Goal: Transaction & Acquisition: Obtain resource

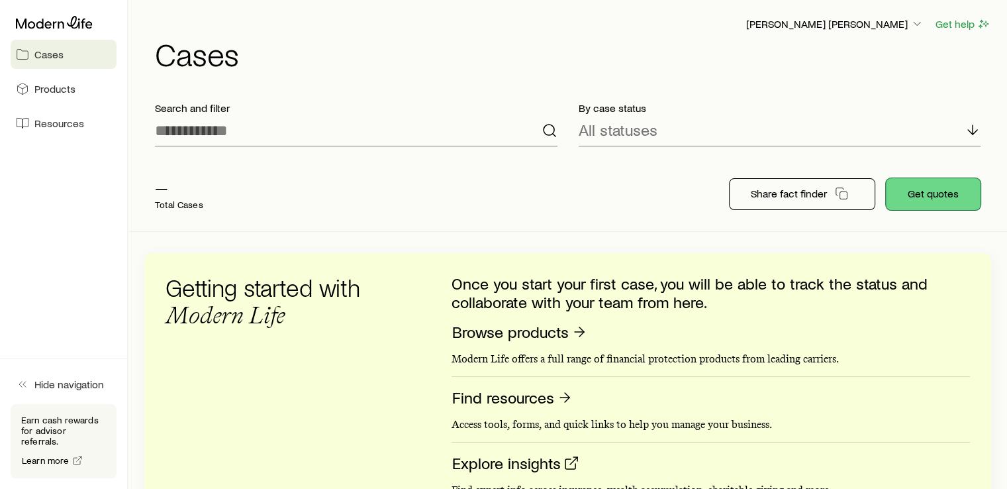
click at [931, 190] on button "Get quotes" at bounding box center [933, 194] width 95 height 32
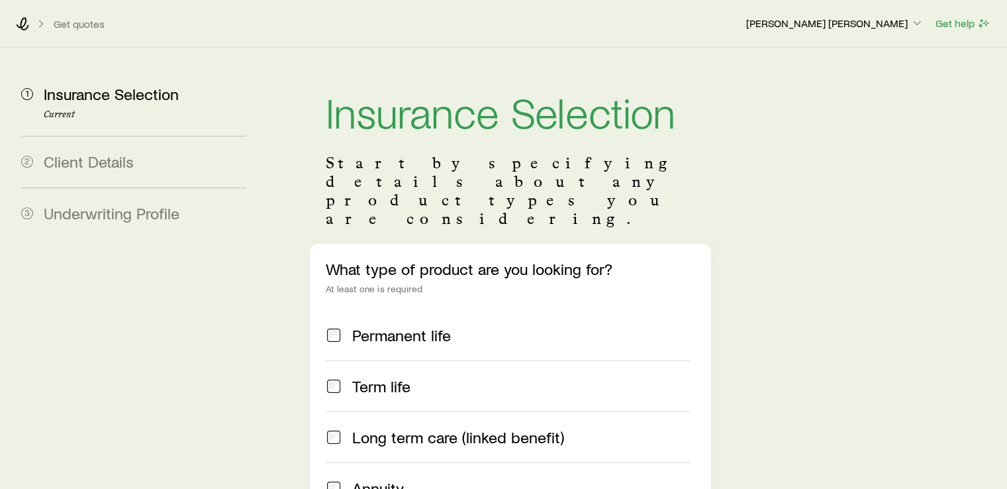
click at [347, 326] on div "Permanent life" at bounding box center [507, 335] width 363 height 19
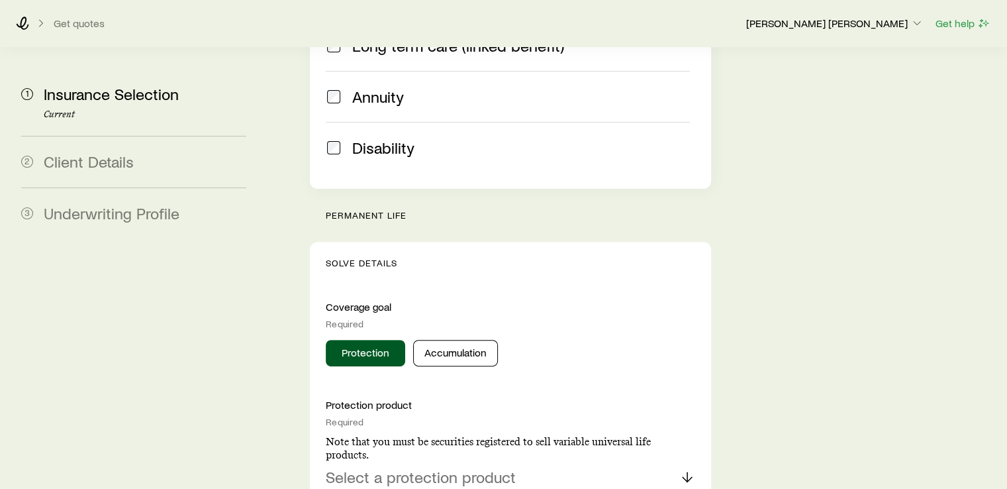
scroll to position [397, 0]
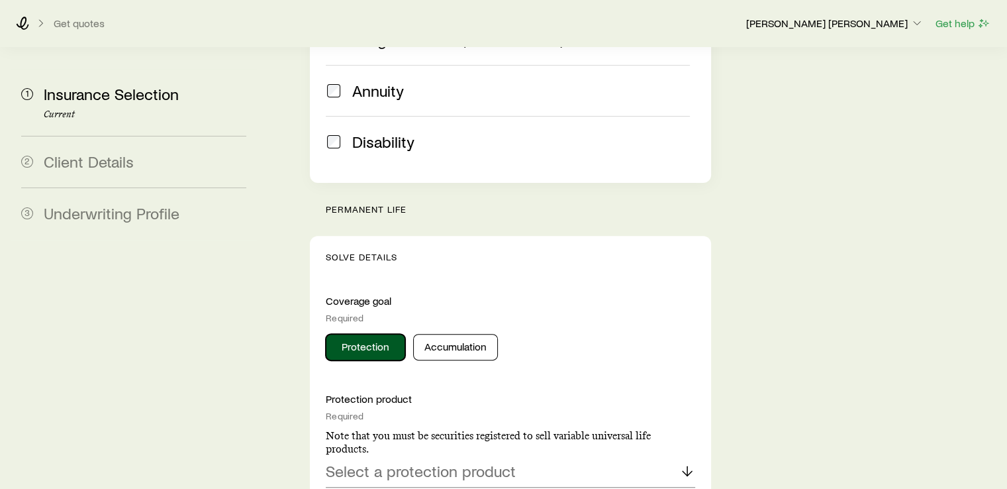
click at [371, 334] on button "Protection" at bounding box center [365, 347] width 79 height 26
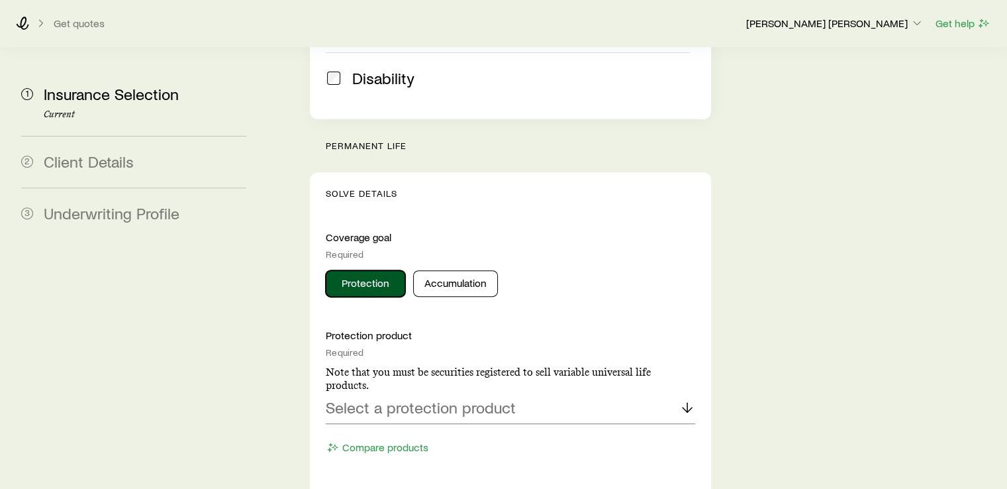
scroll to position [530, 0]
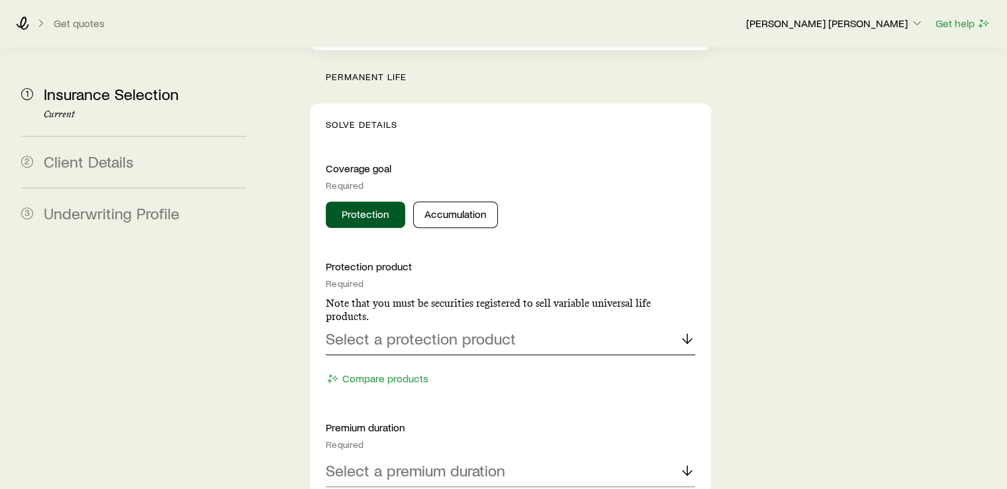
click at [379, 329] on p "Select a protection product" at bounding box center [421, 338] width 190 height 19
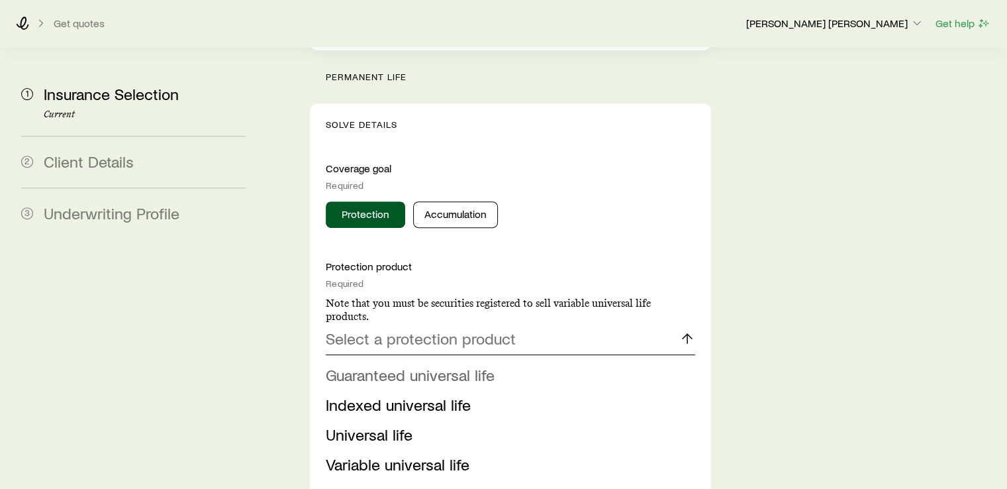
scroll to position [596, 0]
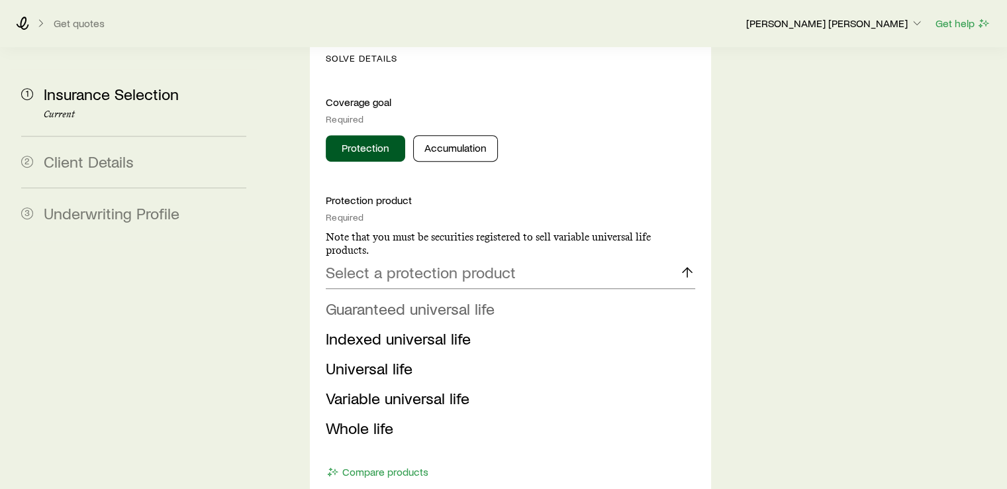
click at [440, 299] on span "Guaranteed universal life" at bounding box center [410, 308] width 169 height 19
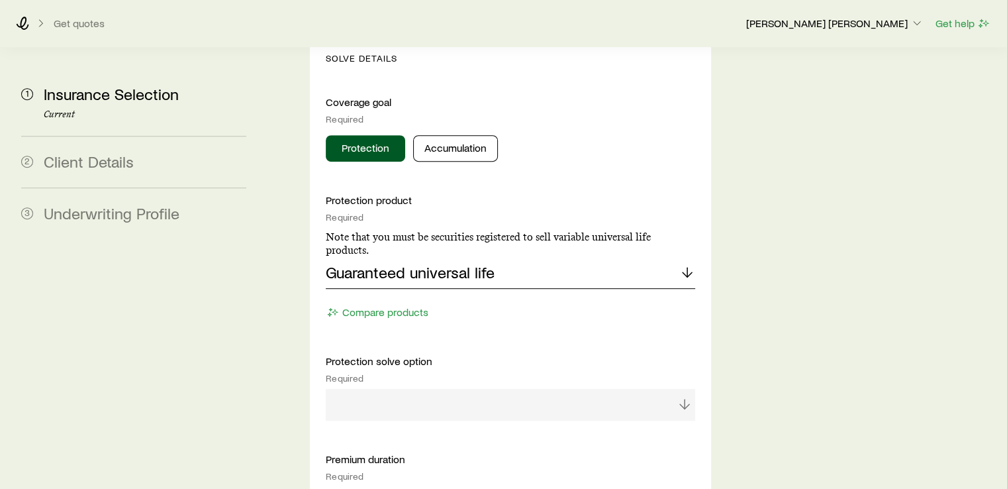
click at [430, 263] on p "Guaranteed universal life" at bounding box center [410, 272] width 169 height 19
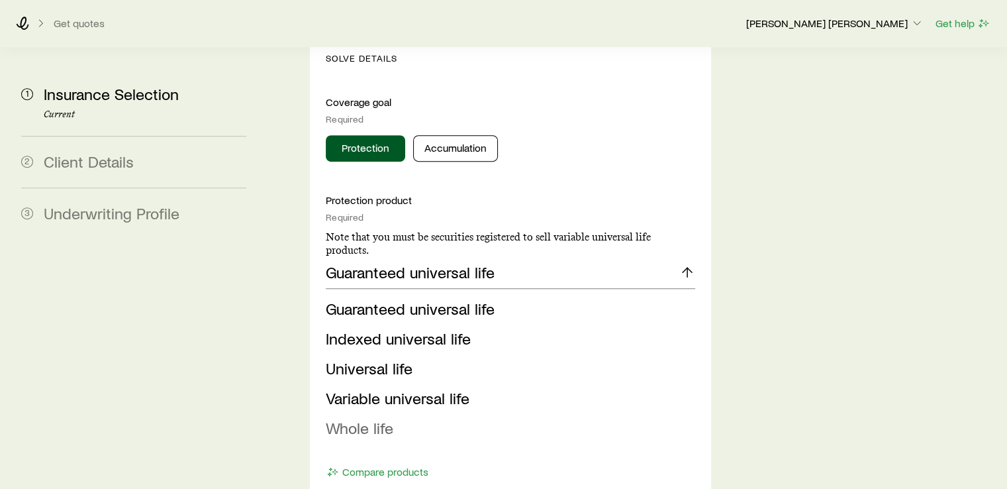
click at [373, 418] on span "Whole life" at bounding box center [360, 427] width 68 height 19
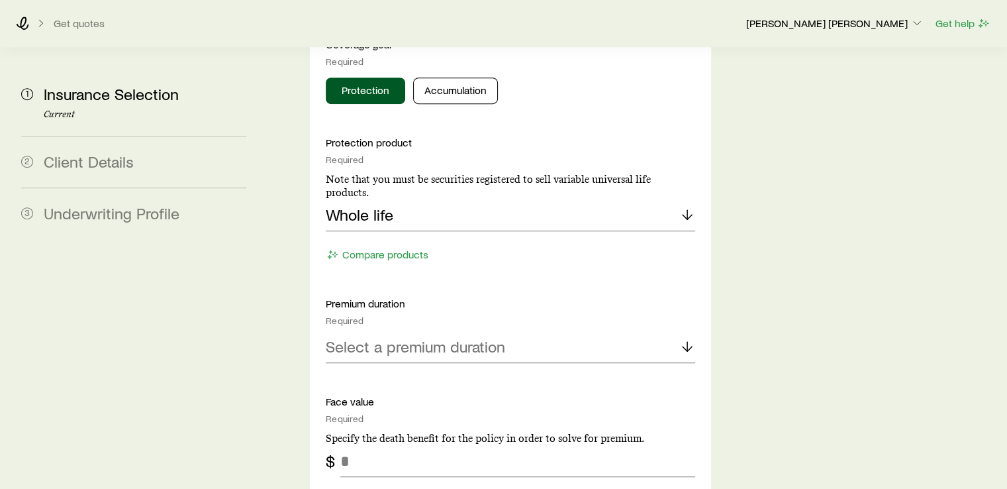
scroll to position [728, 0]
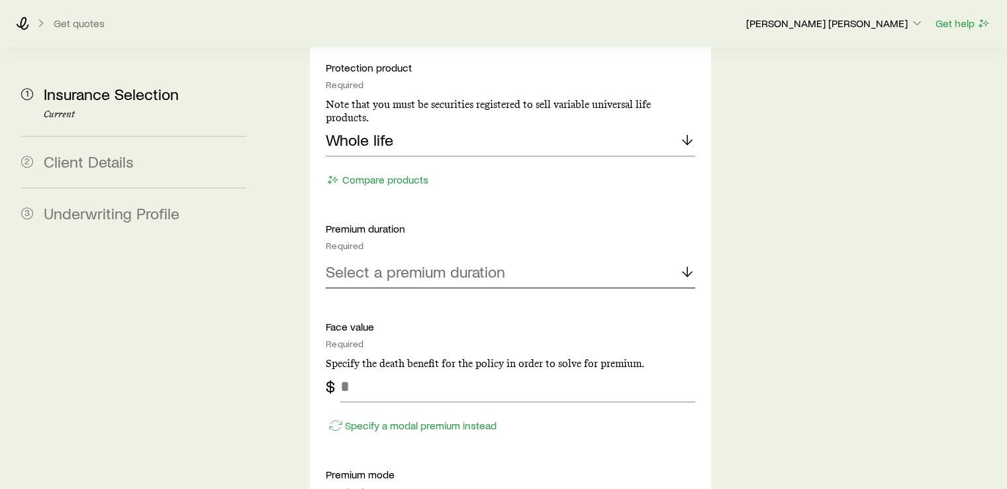
click at [408, 262] on p "Select a premium duration" at bounding box center [415, 271] width 179 height 19
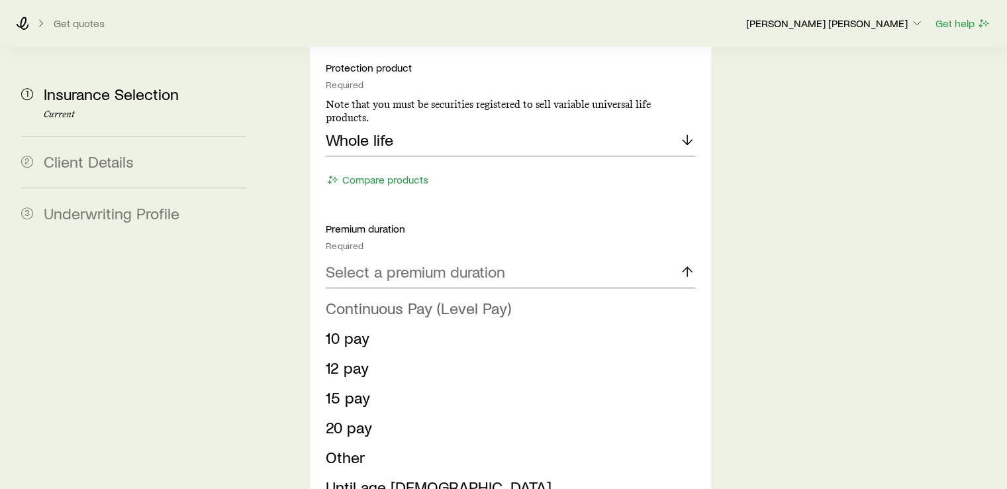
click at [408, 298] on span "Continuous Pay (Level Pay)" at bounding box center [418, 307] width 185 height 19
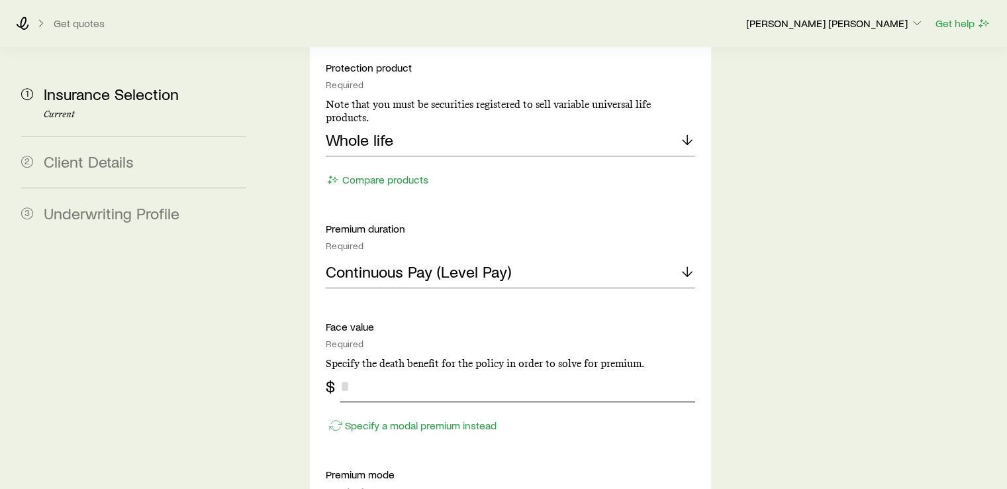
click at [385, 370] on input "tel" at bounding box center [517, 386] width 354 height 32
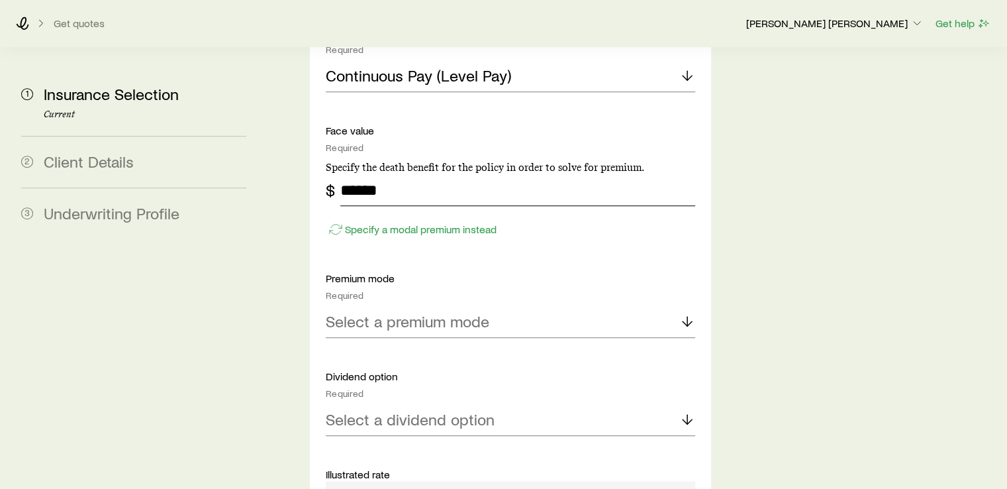
scroll to position [927, 0]
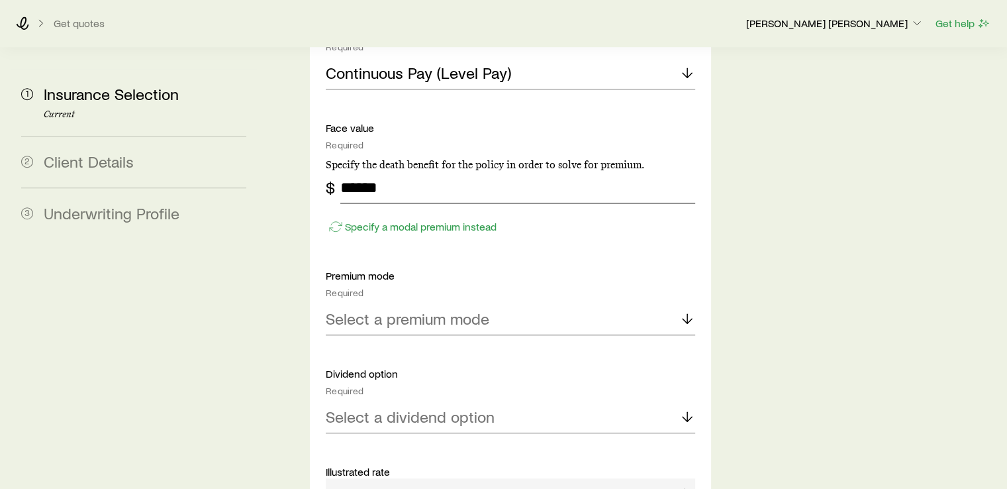
type input "******"
click at [444, 303] on div "Select a premium mode" at bounding box center [510, 319] width 369 height 32
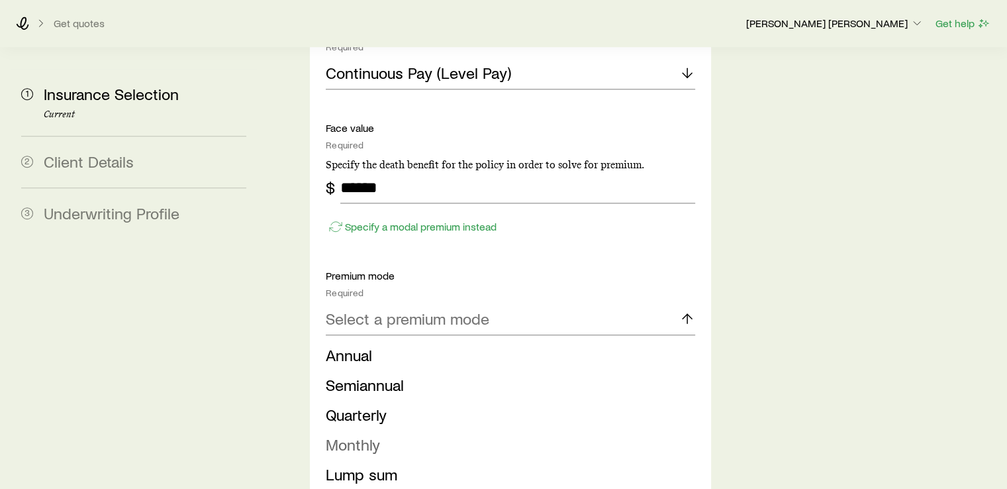
click at [399, 430] on li "Monthly" at bounding box center [506, 445] width 361 height 30
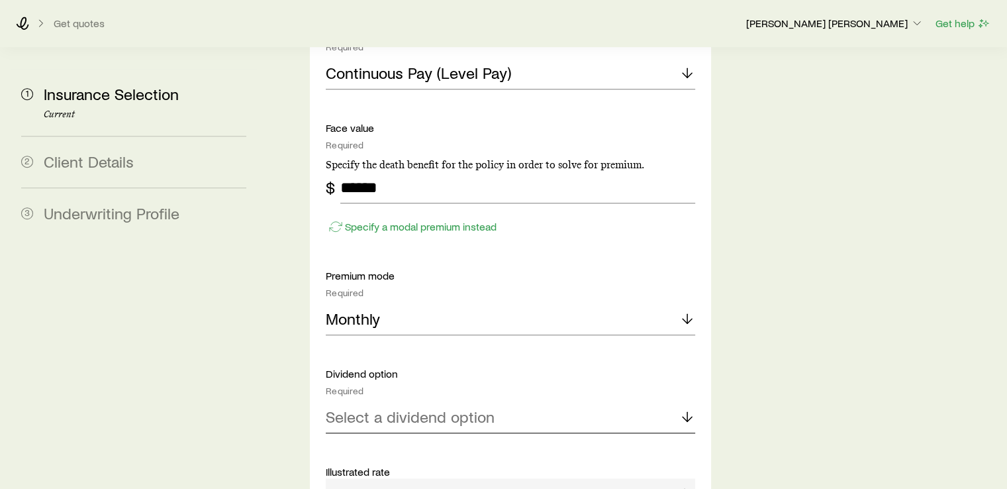
click at [388, 407] on p "Select a dividend option" at bounding box center [410, 416] width 169 height 19
click at [401, 443] on span "Paid-up additions" at bounding box center [386, 452] width 121 height 19
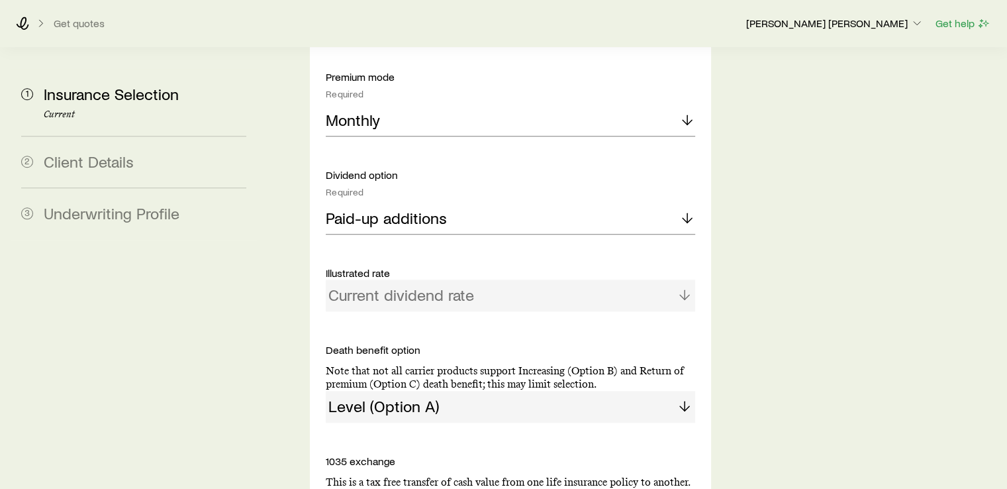
scroll to position [1192, 0]
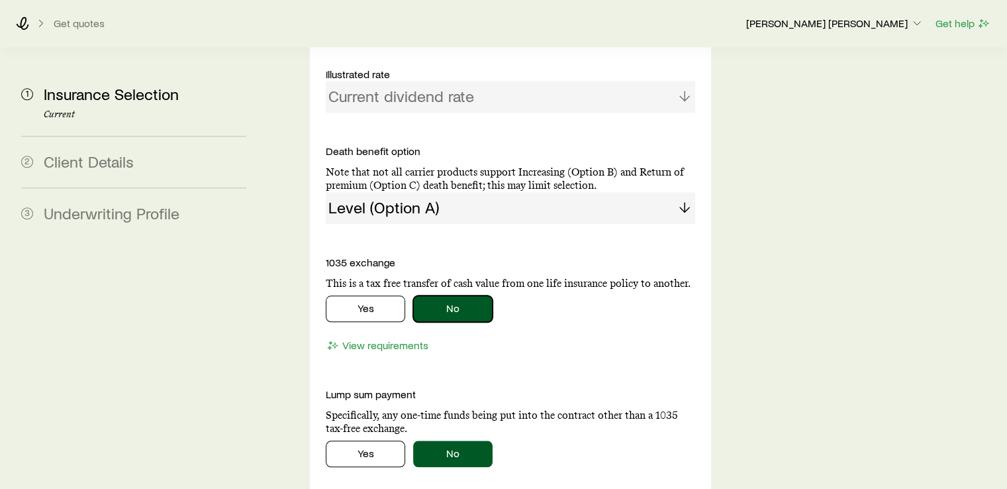
click at [443, 295] on button "No" at bounding box center [452, 308] width 79 height 26
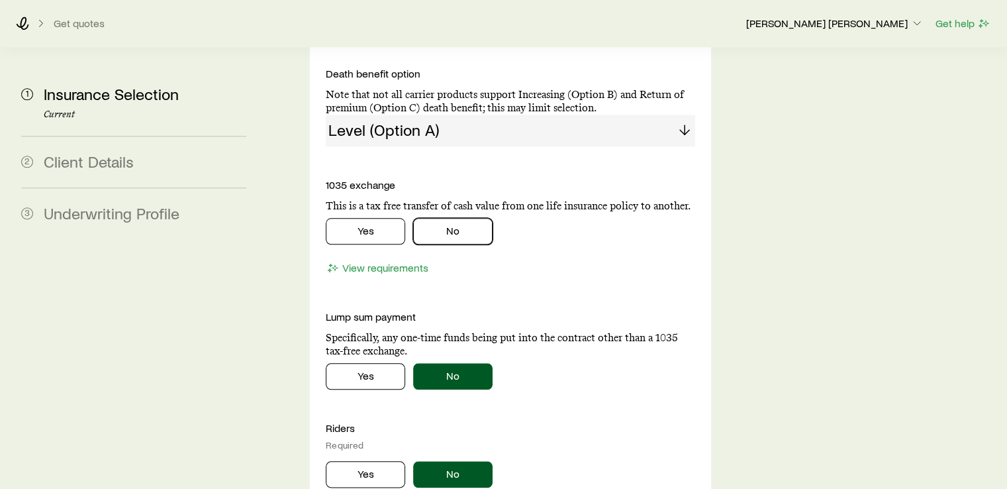
scroll to position [1523, 0]
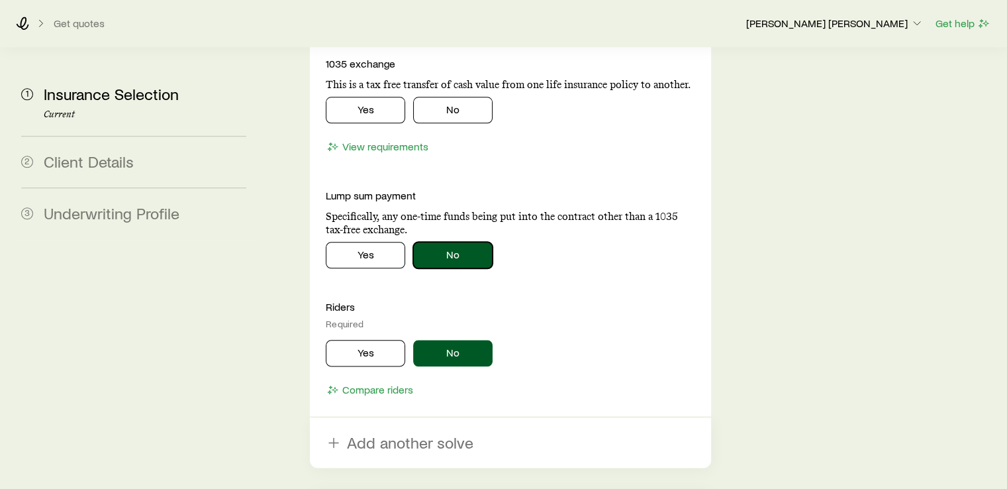
click at [455, 242] on button "No" at bounding box center [452, 255] width 79 height 26
click at [447, 340] on button "No" at bounding box center [452, 353] width 79 height 26
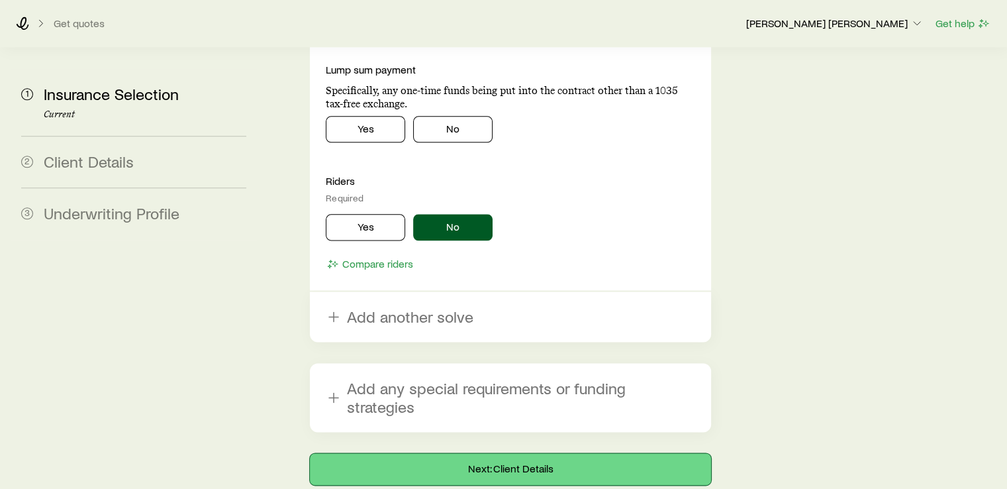
click at [477, 453] on button "Next: Client Details" at bounding box center [510, 469] width 401 height 32
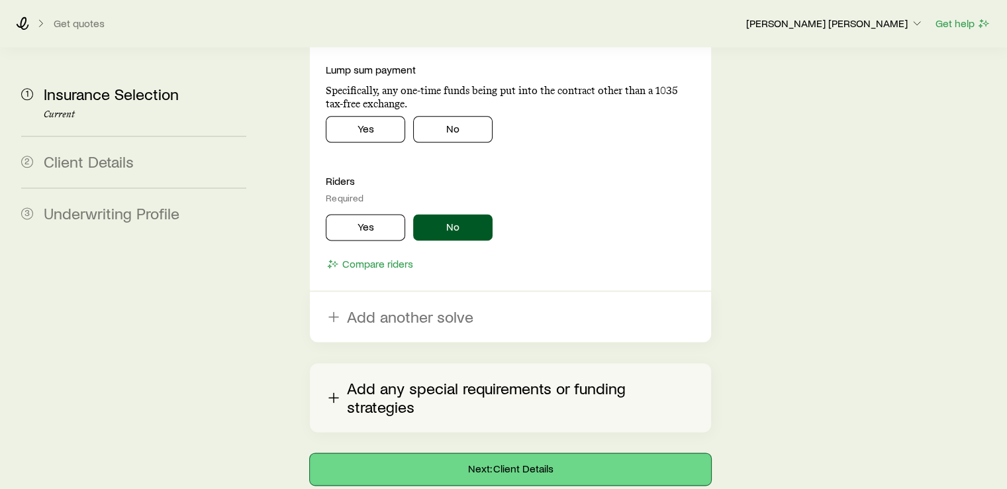
scroll to position [1438, 0]
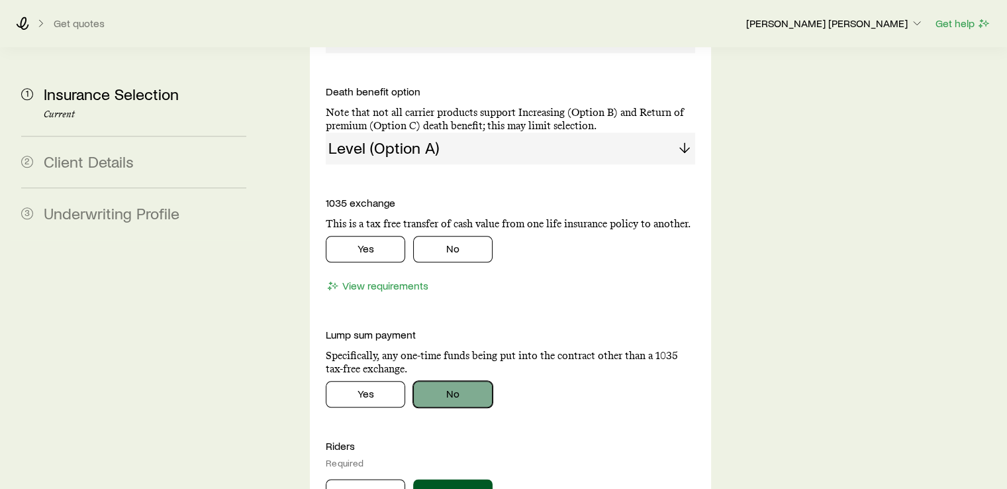
click at [449, 381] on button "No" at bounding box center [452, 394] width 79 height 26
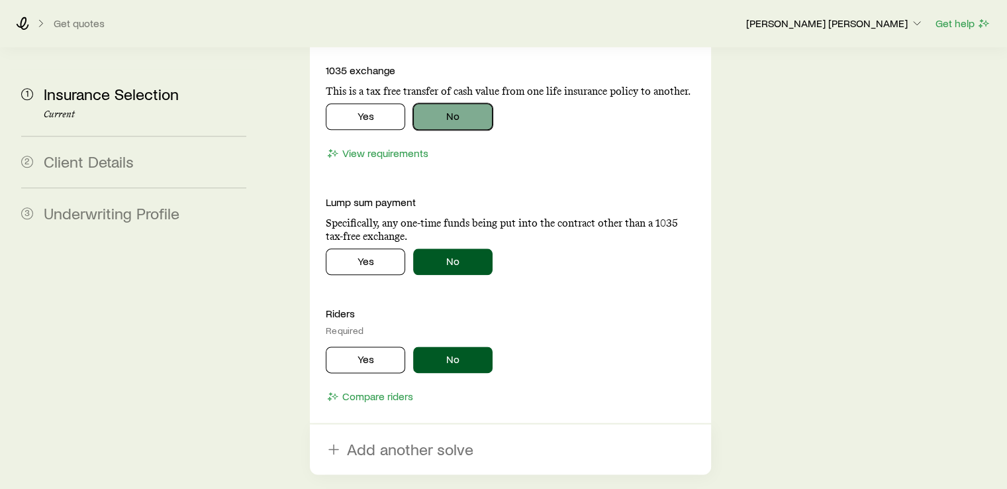
click at [462, 103] on button "No" at bounding box center [452, 116] width 79 height 26
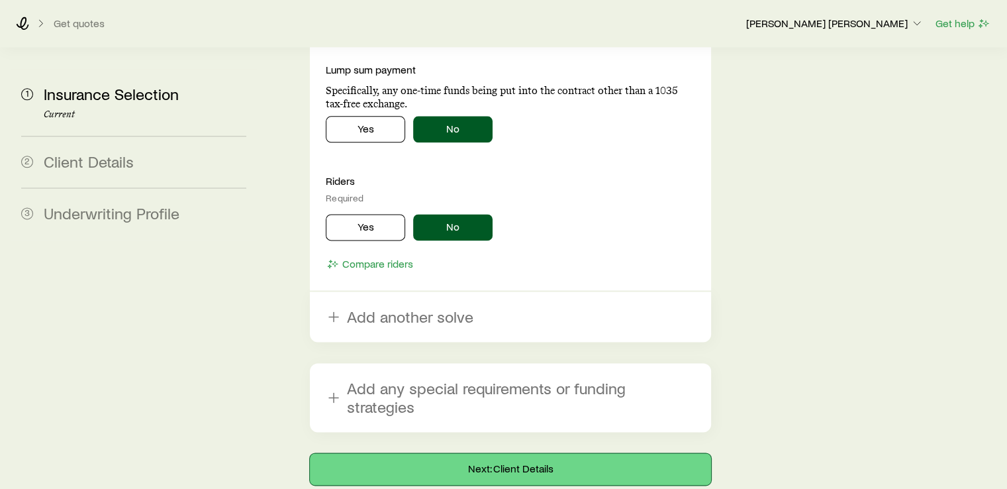
click at [544, 453] on button "Next: Client Details" at bounding box center [510, 469] width 401 height 32
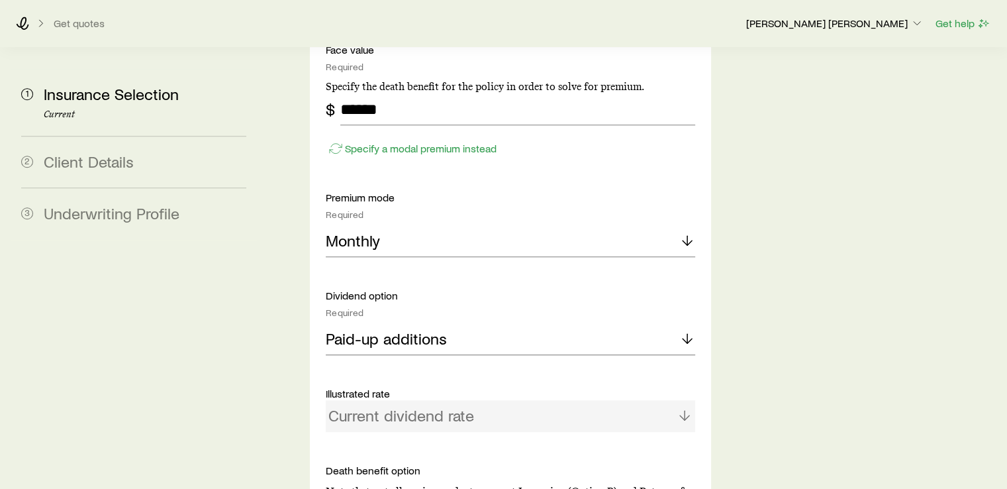
scroll to position [1192, 0]
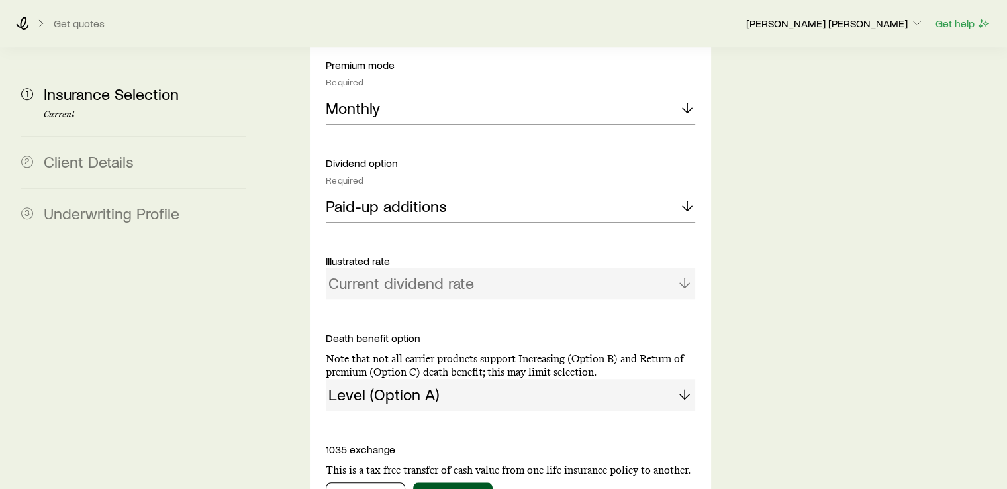
click at [450, 267] on div "Current dividend rate" at bounding box center [510, 283] width 369 height 32
click at [469, 379] on div "Level (Option A)" at bounding box center [510, 395] width 369 height 32
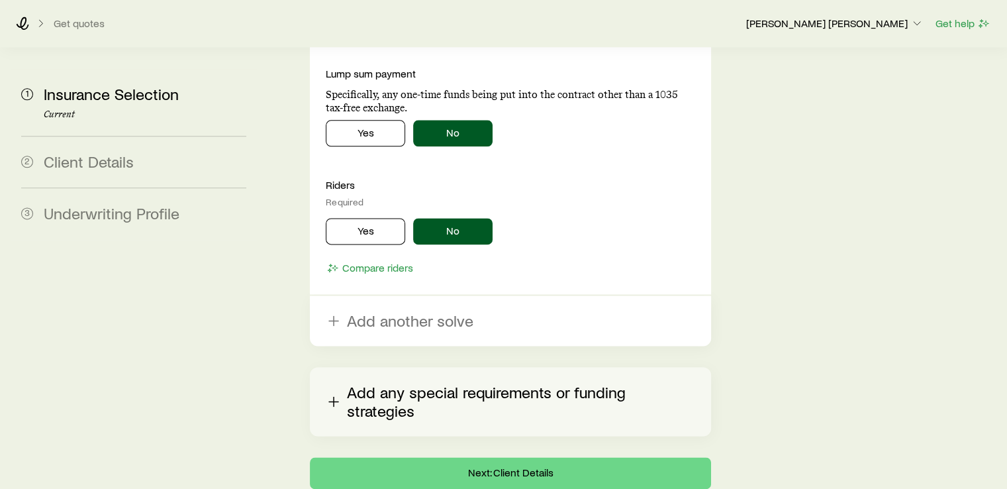
scroll to position [1703, 0]
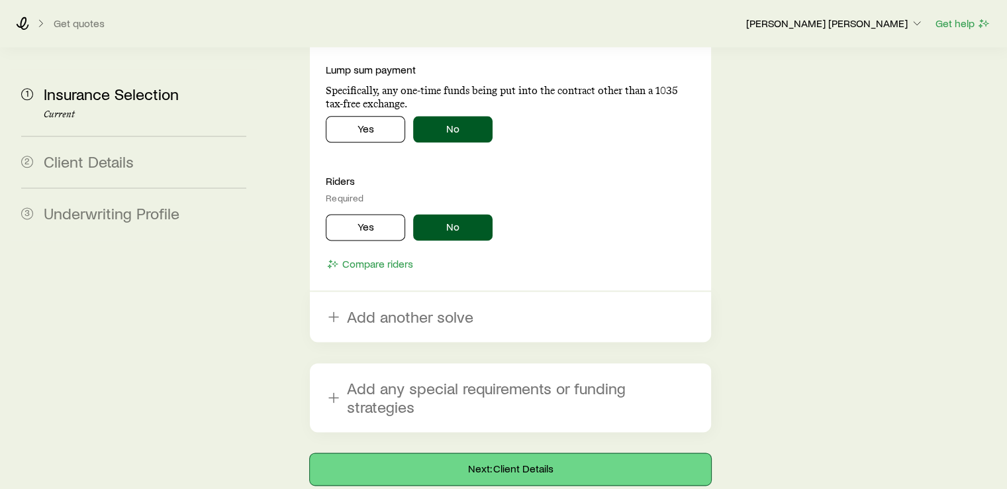
click at [466, 453] on button "Next: Client Details" at bounding box center [510, 469] width 401 height 32
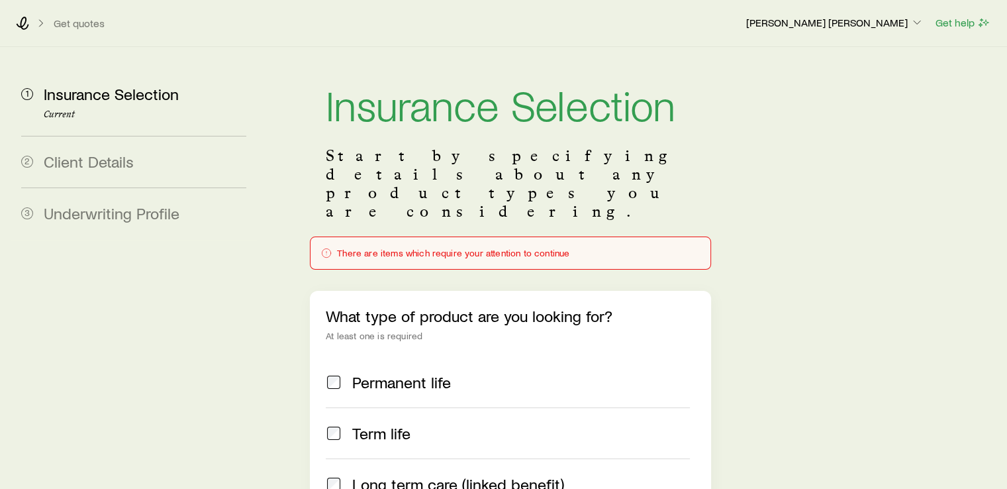
scroll to position [0, 0]
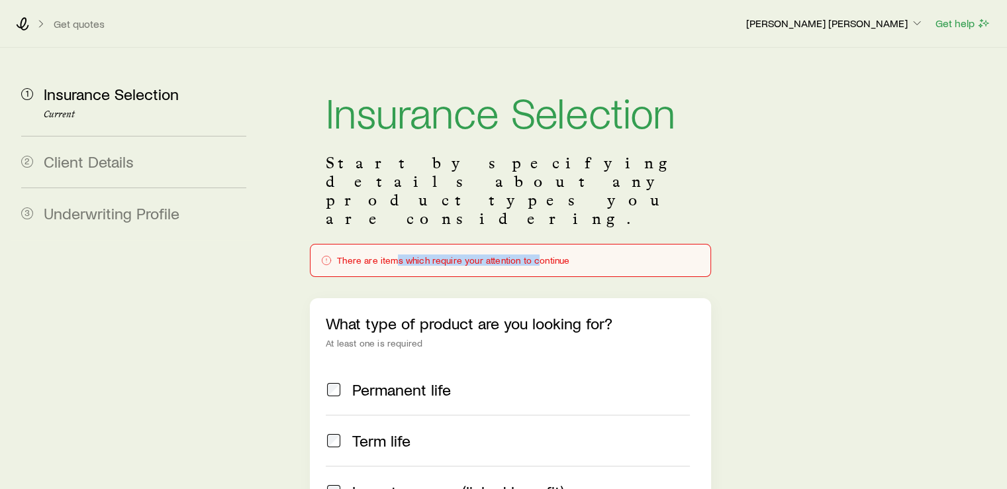
drag, startPoint x: 397, startPoint y: 222, endPoint x: 534, endPoint y: 222, distance: 137.7
click at [534, 255] on div "There are items which require your attention to continue" at bounding box center [510, 260] width 378 height 11
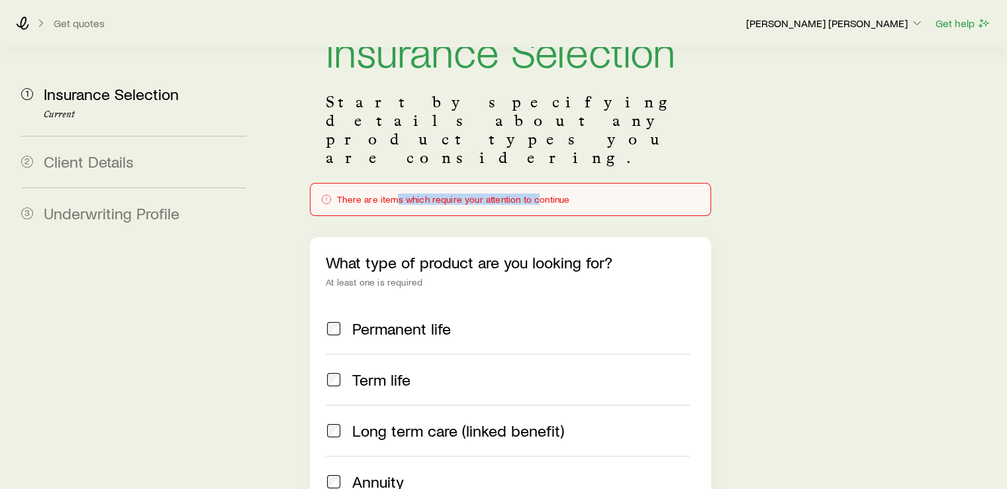
scroll to position [132, 0]
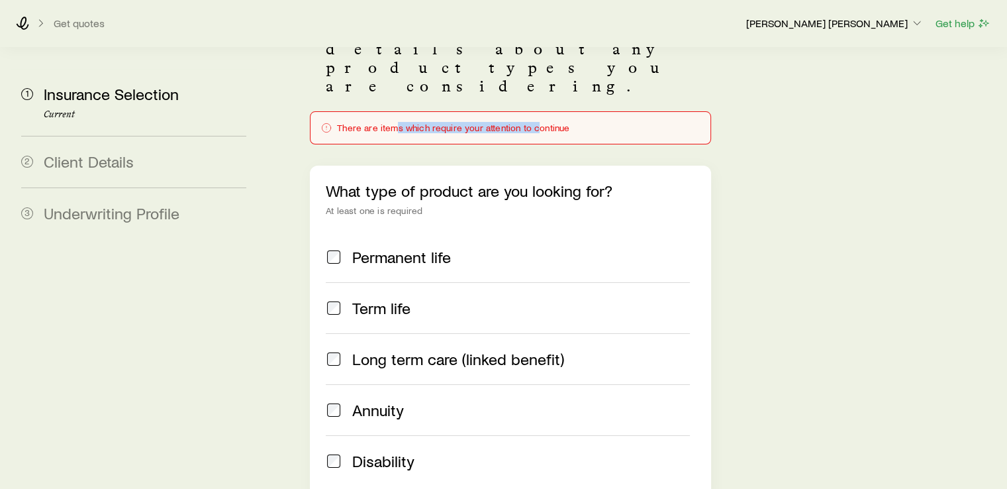
click at [326, 299] on span at bounding box center [334, 308] width 16 height 19
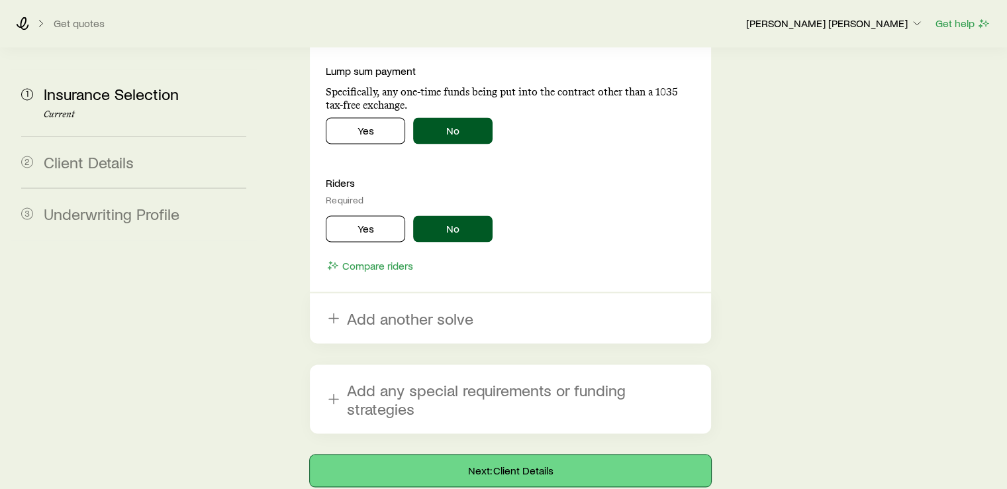
click at [503, 454] on button "Next: Client Details" at bounding box center [510, 470] width 401 height 32
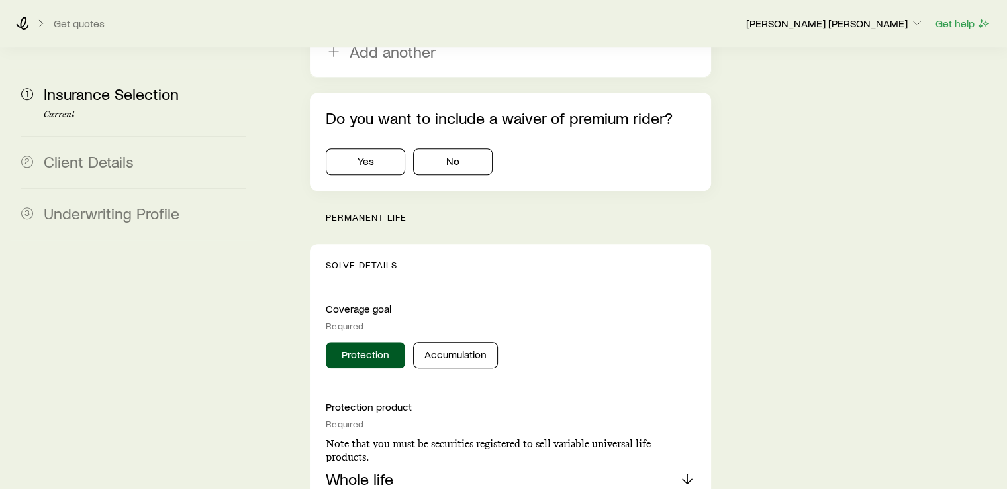
scroll to position [972, 0]
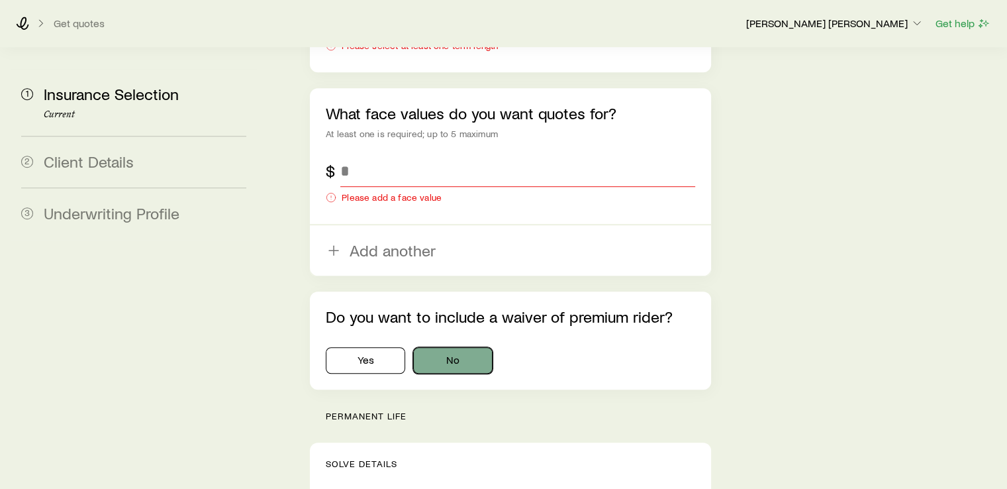
click at [446, 347] on button "No" at bounding box center [452, 360] width 79 height 26
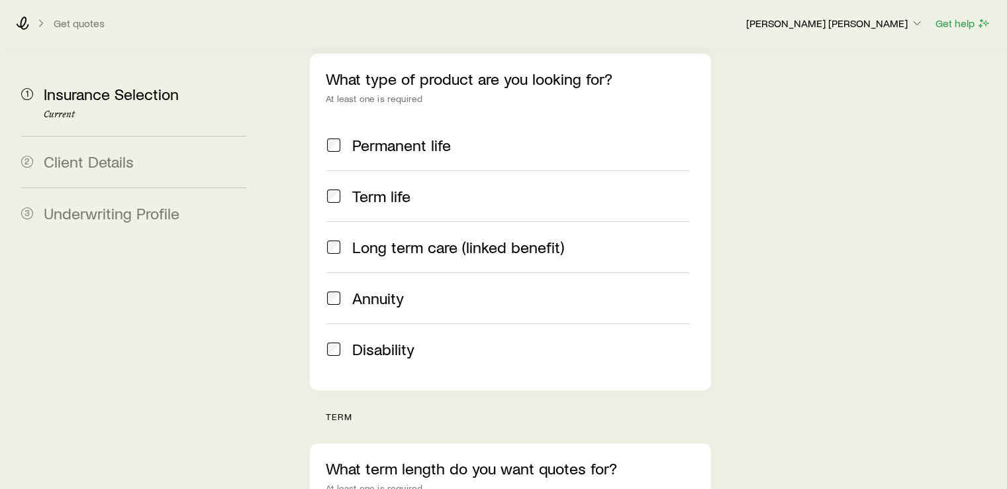
scroll to position [178, 0]
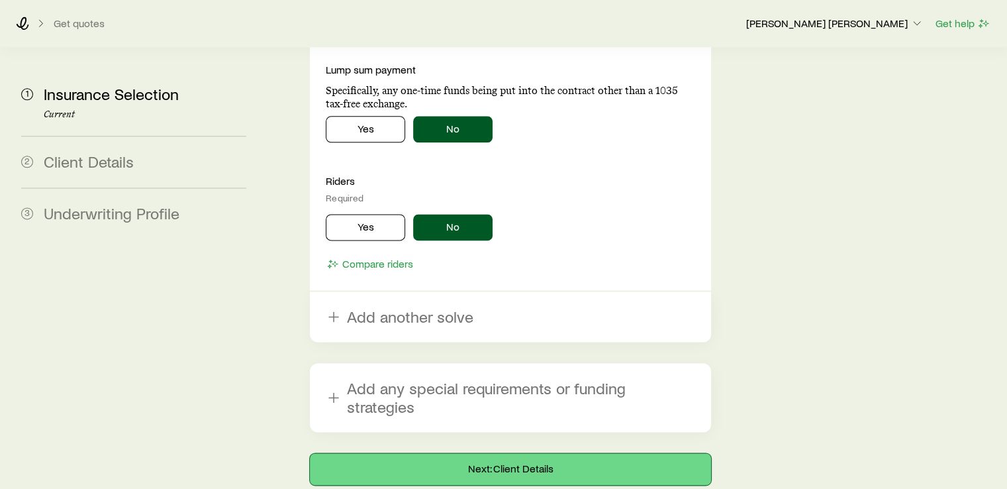
click at [511, 453] on button "Next: Client Details" at bounding box center [510, 469] width 401 height 32
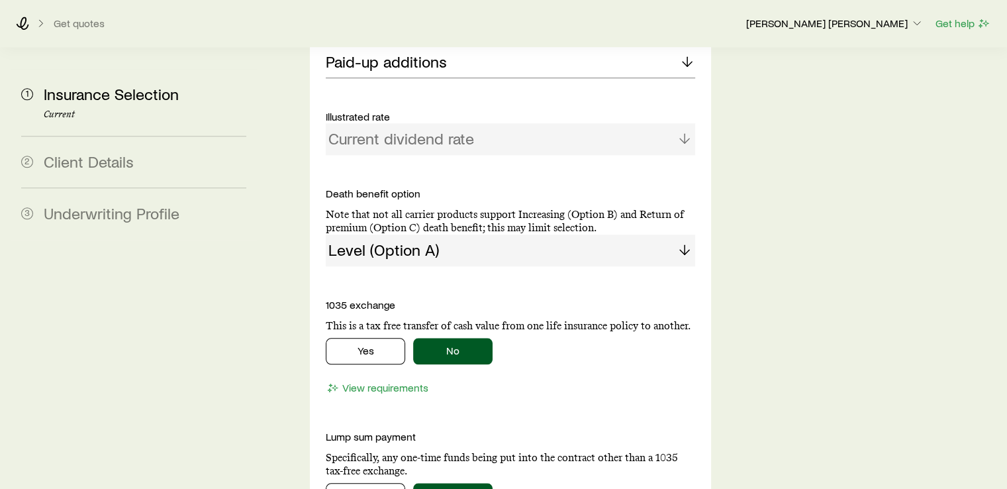
scroll to position [1380, 0]
